Goal: Information Seeking & Learning: Learn about a topic

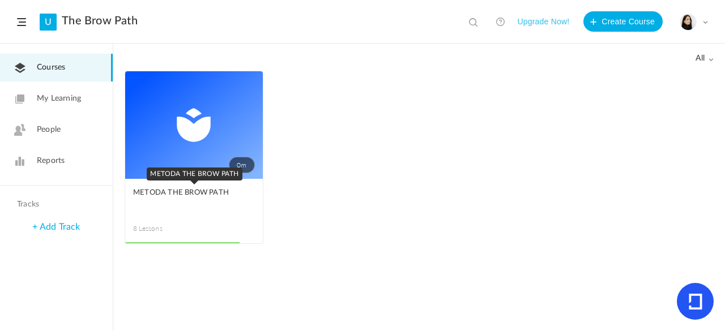
click at [201, 203] on link "METODA THE BROW PATH" at bounding box center [194, 199] width 122 height 25
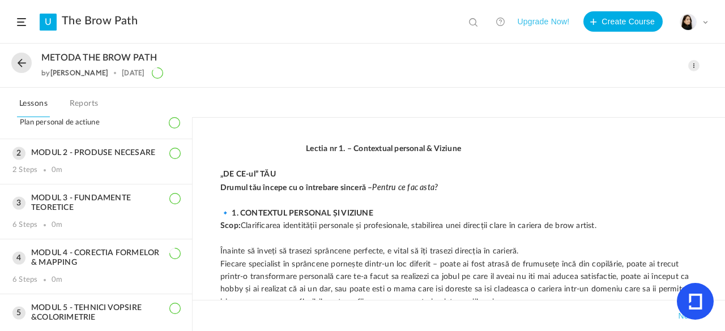
scroll to position [171, 0]
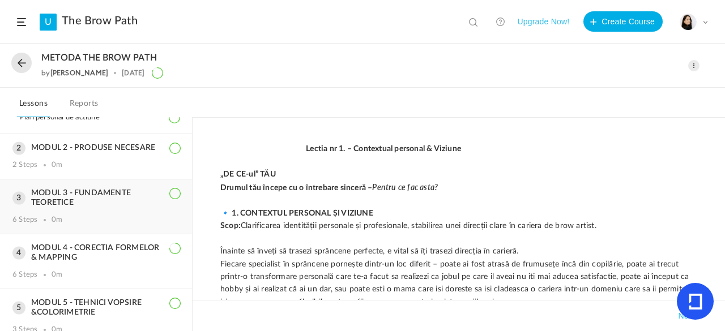
click at [151, 205] on h3 "MODUL 3 - FUNDAMENTE TEORETICE" at bounding box center [95, 198] width 167 height 19
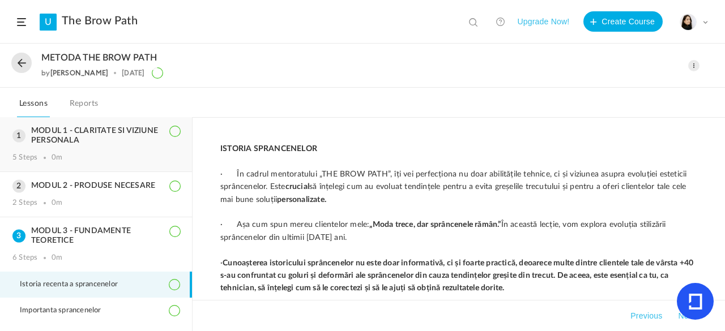
click at [142, 152] on div "MODUL 1 - CLARITATE SI VIZIUNE PERSONALA 5 Steps 0m" at bounding box center [96, 144] width 192 height 54
